Goal: Register for event/course

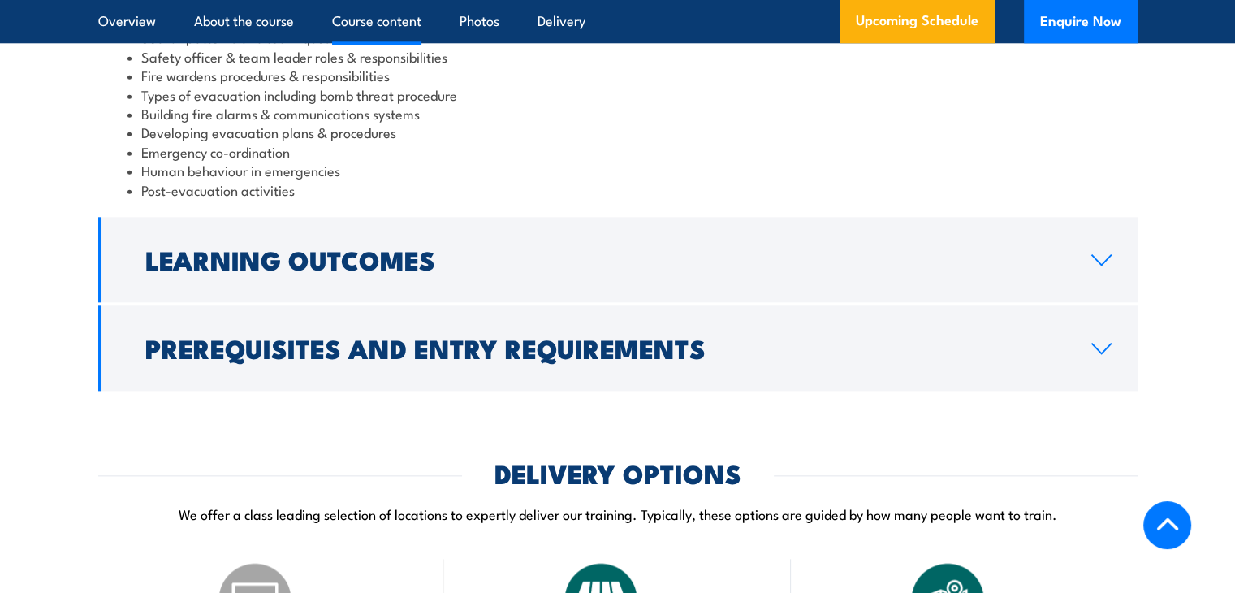
scroll to position [1787, 0]
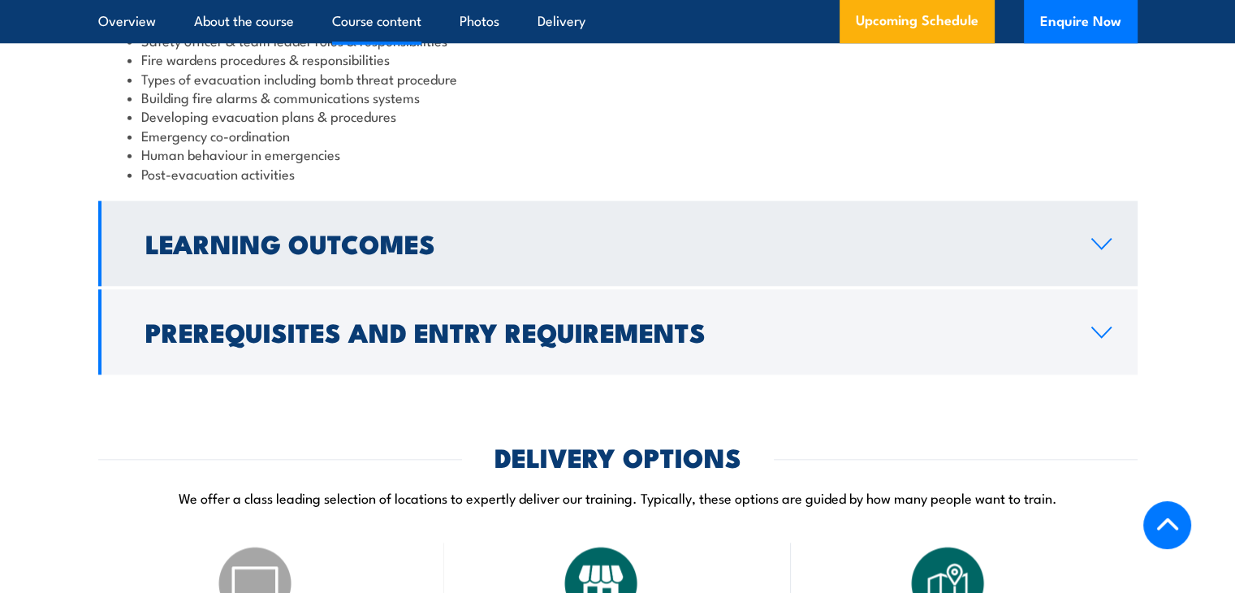
click at [1088, 261] on link "Learning Outcomes" at bounding box center [618, 243] width 1040 height 85
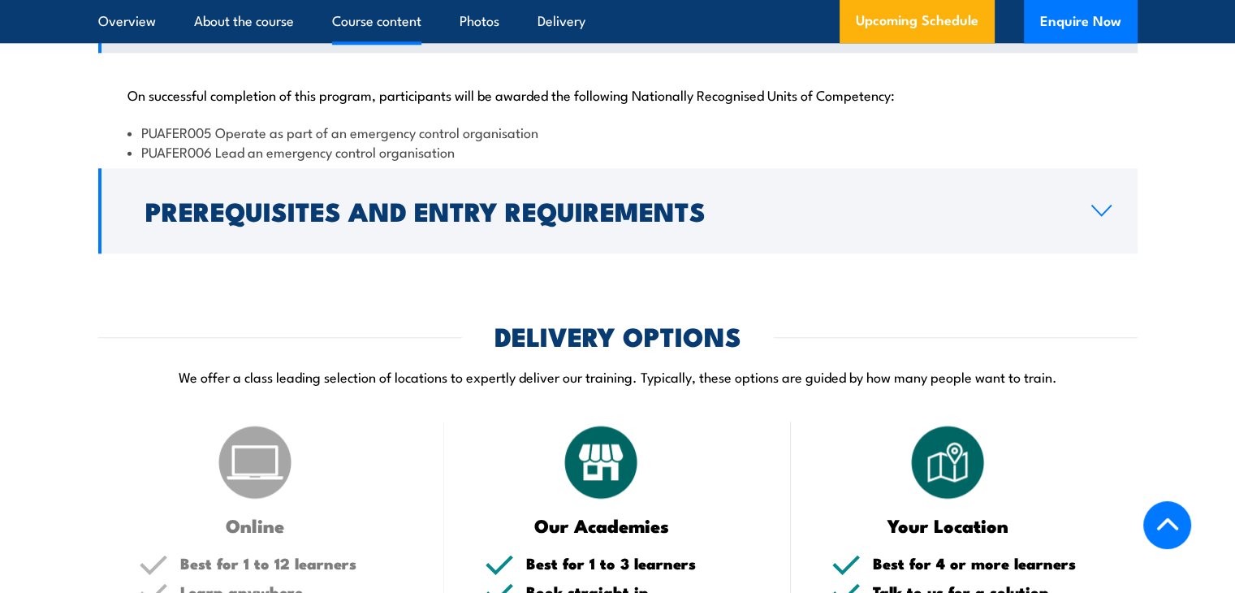
scroll to position [1752, 0]
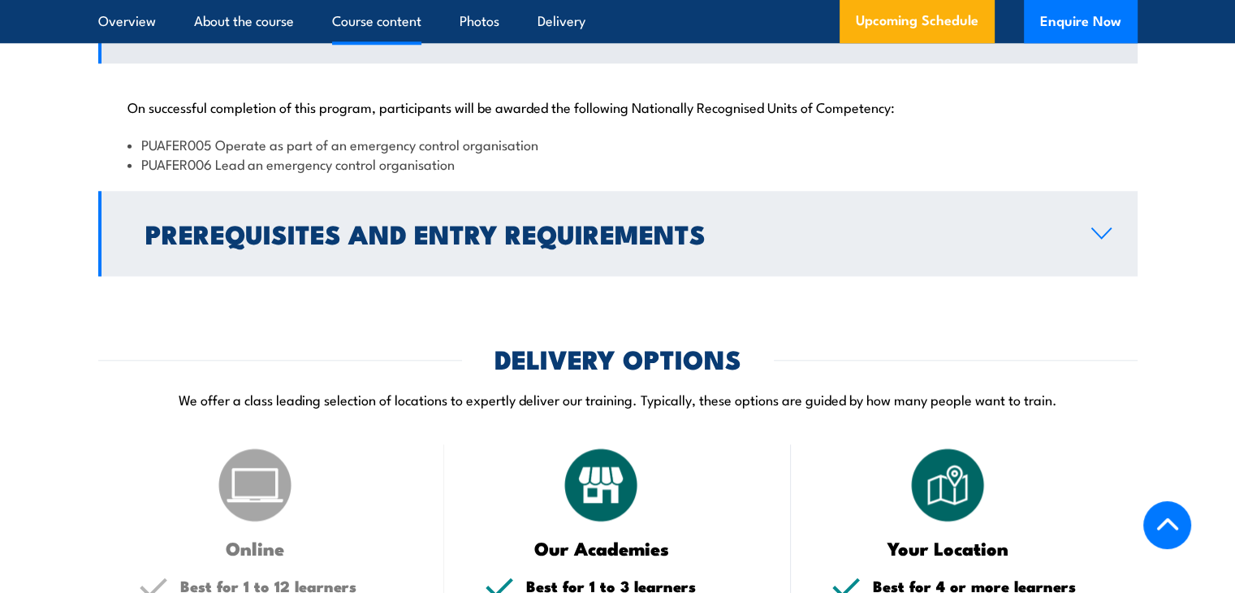
click at [1102, 240] on icon at bounding box center [1102, 233] width 22 height 13
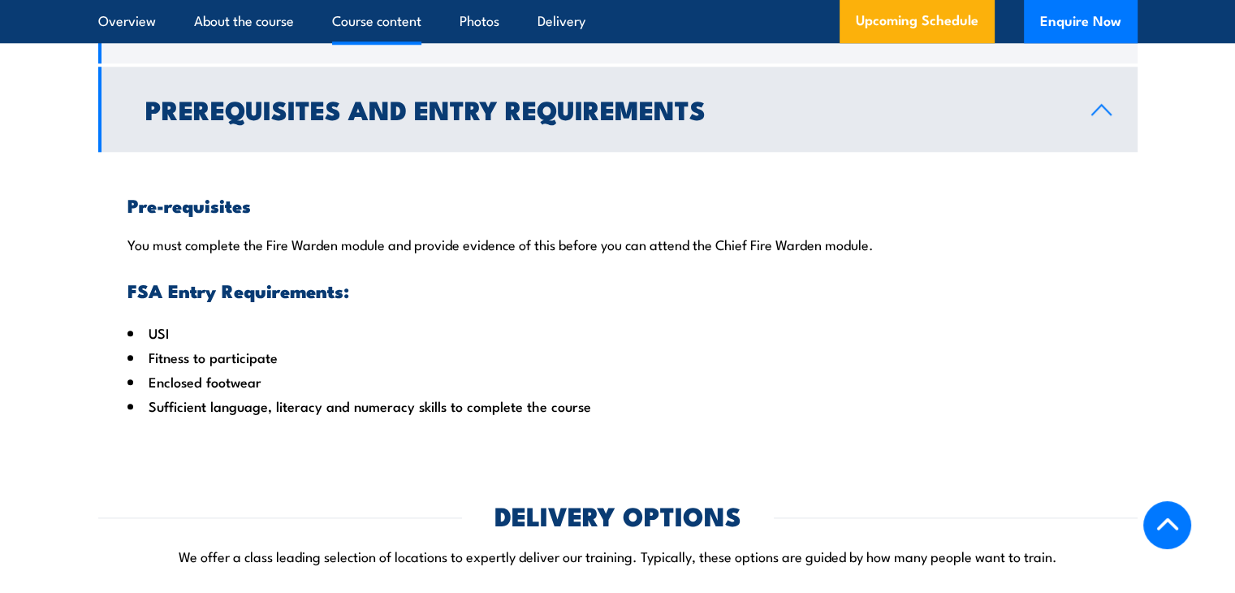
click at [1082, 113] on link "Prerequisites and Entry Requirements" at bounding box center [618, 109] width 1040 height 85
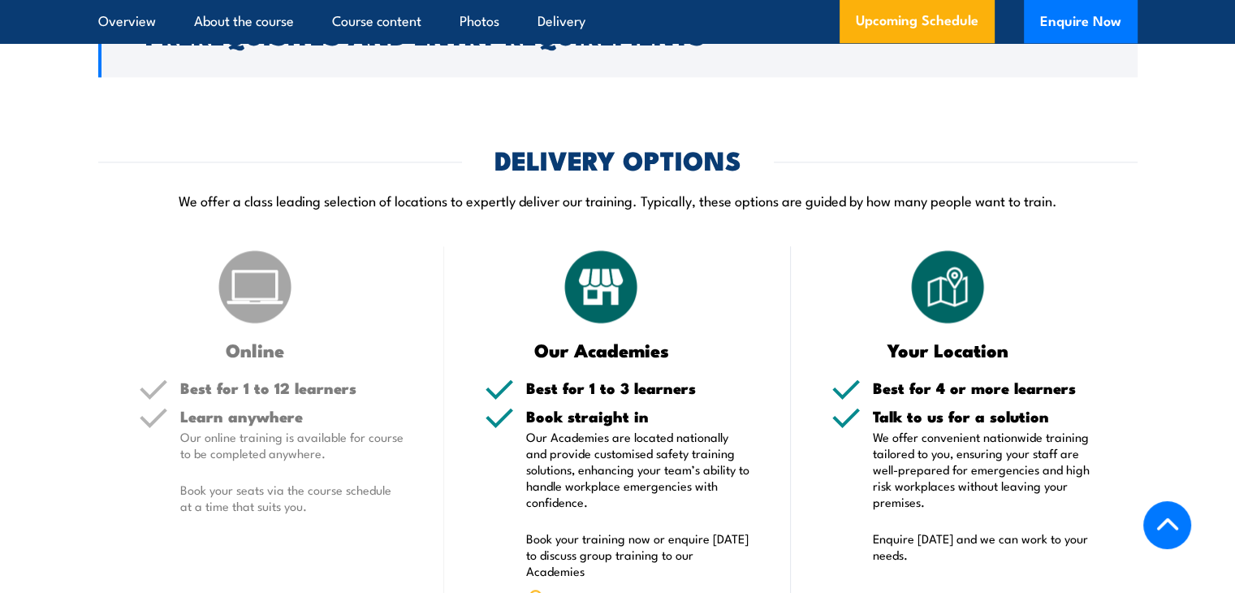
scroll to position [1833, 0]
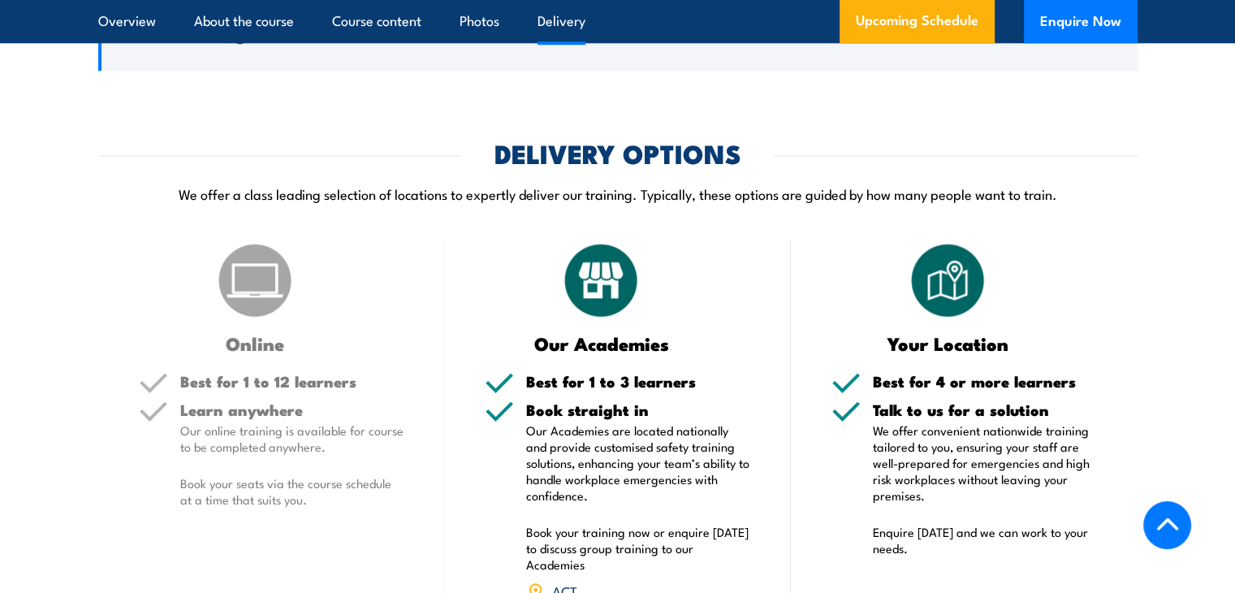
click at [320, 332] on div "Online" at bounding box center [272, 296] width 266 height 113
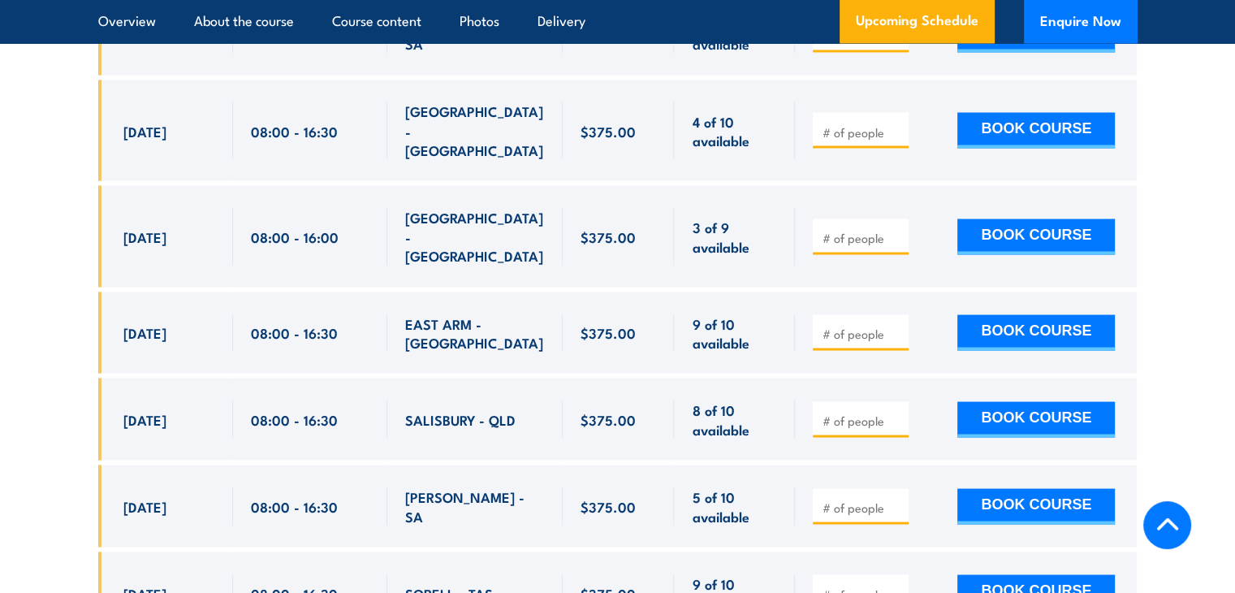
scroll to position [2970, 0]
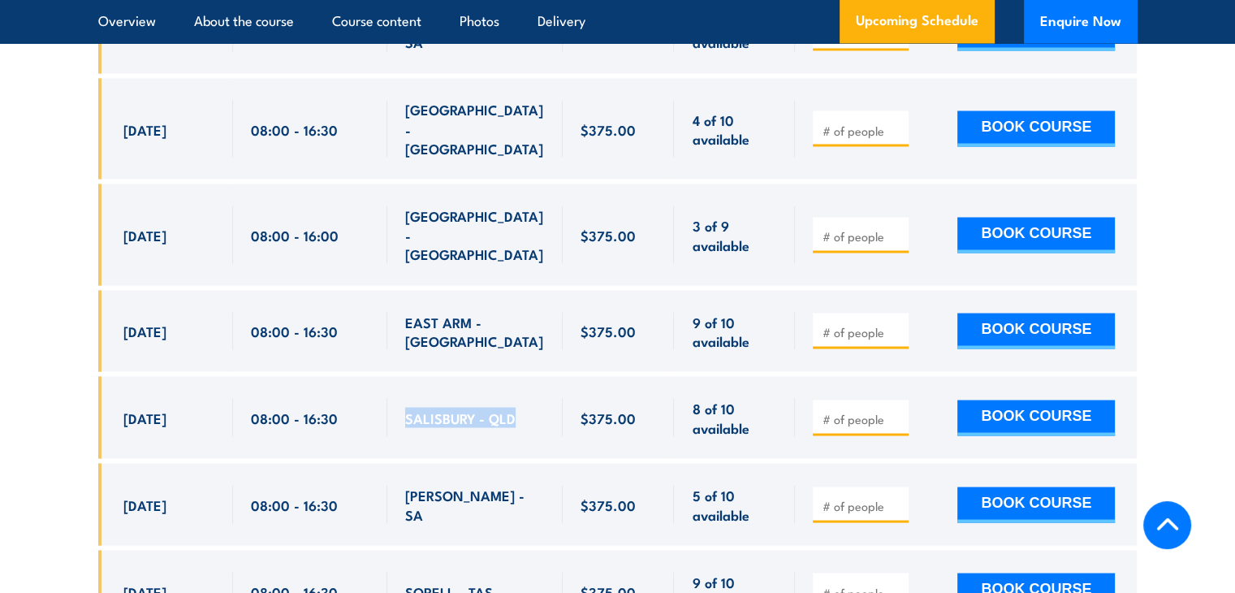
drag, startPoint x: 469, startPoint y: 369, endPoint x: 405, endPoint y: 352, distance: 66.4
click at [394, 376] on div "SALISBURY - QLD" at bounding box center [474, 417] width 175 height 82
copy span "SALISBURY - QLD"
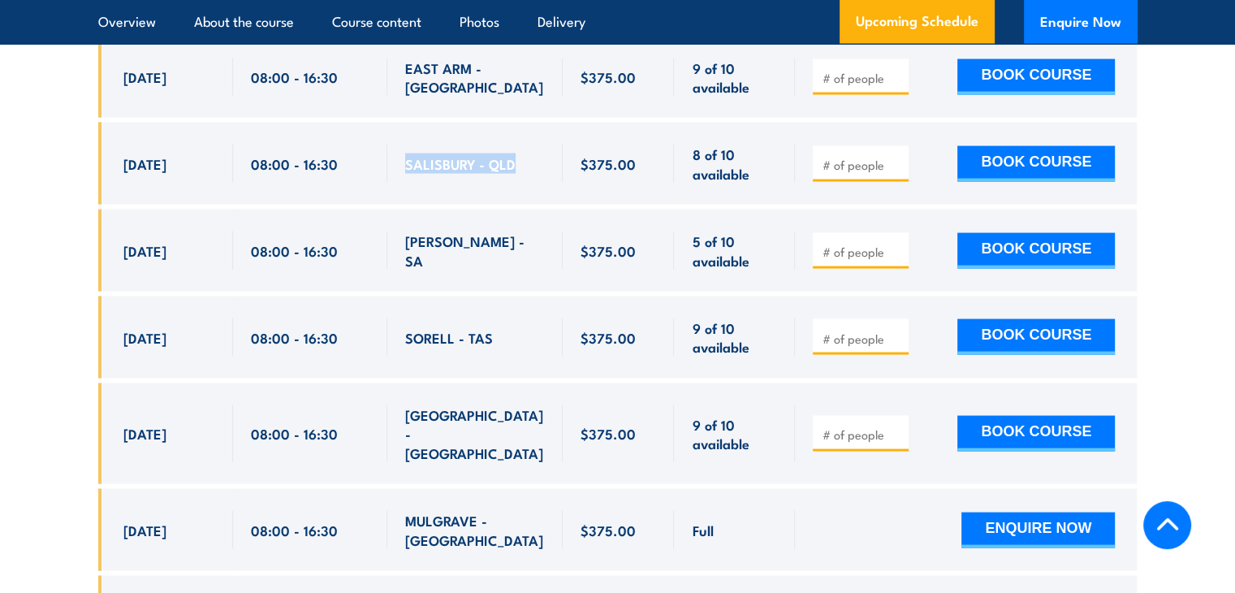
scroll to position [3214, 0]
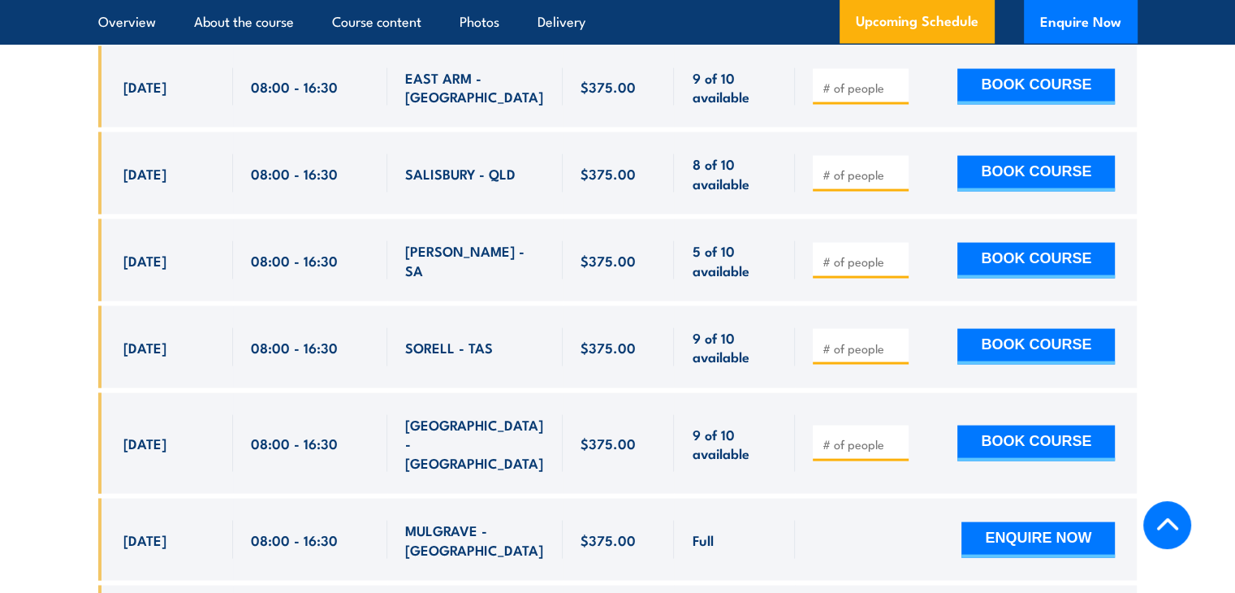
drag, startPoint x: 471, startPoint y: 561, endPoint x: 738, endPoint y: 277, distance: 390.2
copy span "EAST ARM - [GEOGRAPHIC_DATA]"
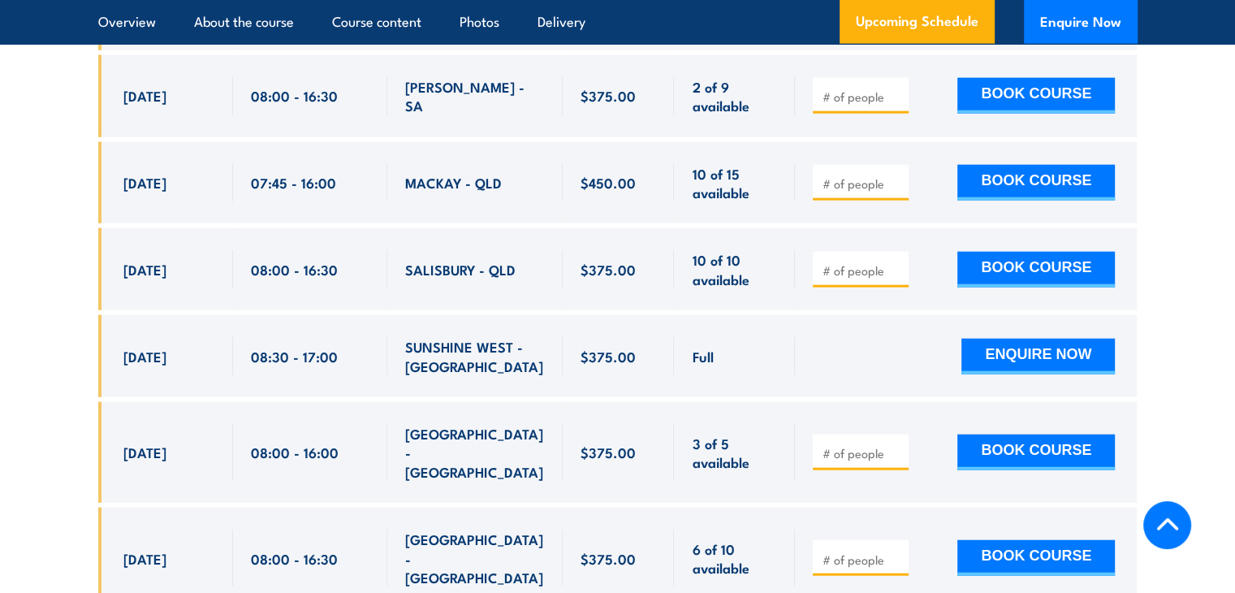
scroll to position [3864, 0]
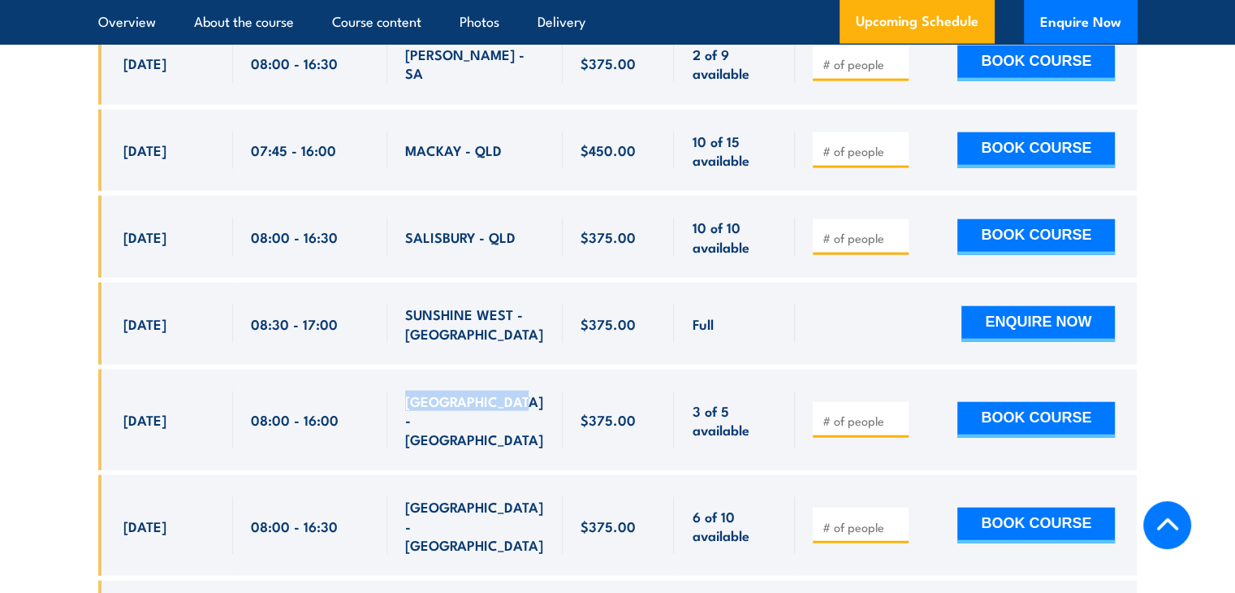
drag, startPoint x: 534, startPoint y: 340, endPoint x: 426, endPoint y: 323, distance: 110.2
click at [405, 391] on div "[GEOGRAPHIC_DATA] - [GEOGRAPHIC_DATA]" at bounding box center [475, 419] width 140 height 57
copy span "[GEOGRAPHIC_DATA] - [GEOGRAPHIC_DATA]"
drag, startPoint x: 54, startPoint y: 179, endPoint x: 111, endPoint y: 175, distance: 57.9
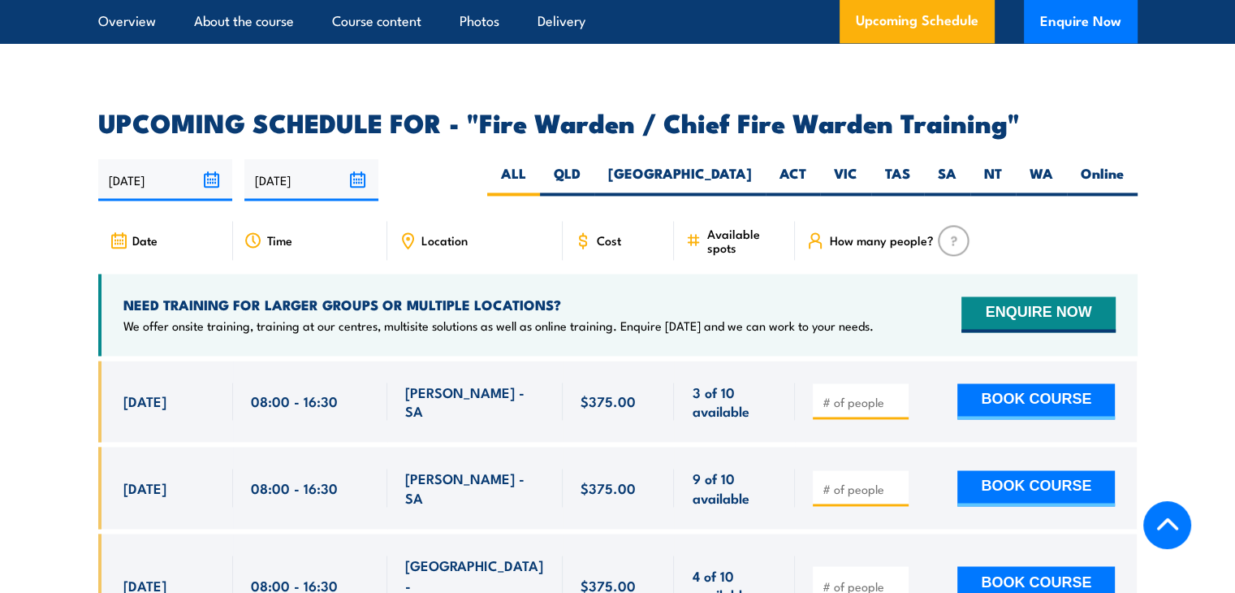
scroll to position [2476, 0]
